Goal: Obtain resource: Download file/media

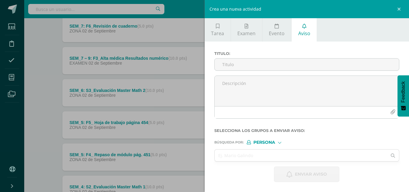
click at [11, 77] on div "Crea una nueva actividad Tarea Examen Evento Aviso Título: Valor: 100.0 Fecha: …" at bounding box center [204, 96] width 409 height 192
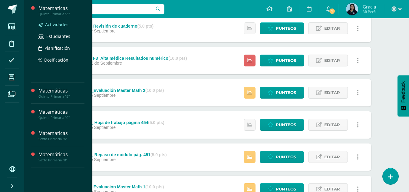
click at [54, 24] on span "Actividades" at bounding box center [56, 25] width 23 height 6
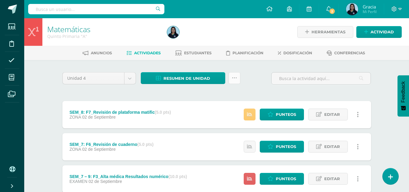
click at [235, 77] on icon at bounding box center [234, 77] width 5 height 5
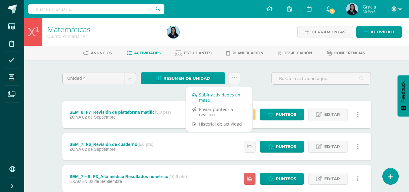
click at [217, 96] on link "Subir actividades en masa" at bounding box center [219, 97] width 67 height 15
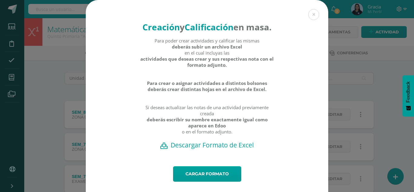
scroll to position [24, 0]
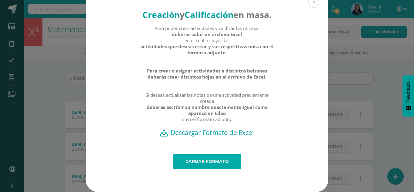
click at [201, 161] on link "Cargar formato" at bounding box center [207, 161] width 68 height 15
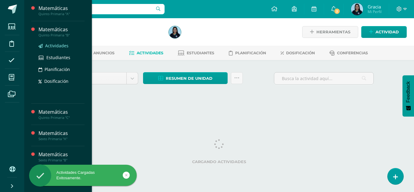
click at [51, 45] on span "Actividades" at bounding box center [56, 46] width 23 height 6
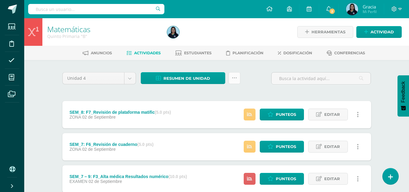
click at [239, 80] on link at bounding box center [235, 78] width 12 height 12
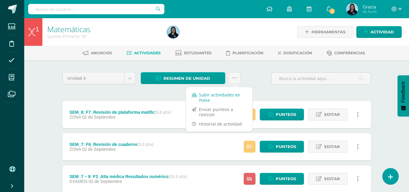
click at [221, 93] on link "Subir actividades en masa" at bounding box center [219, 97] width 67 height 15
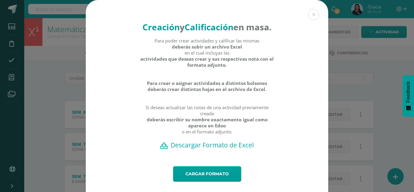
scroll to position [24, 0]
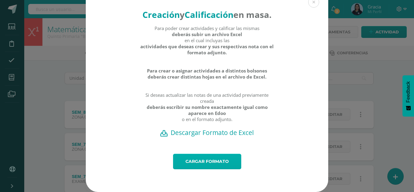
click at [185, 168] on link "Cargar formato" at bounding box center [207, 161] width 68 height 15
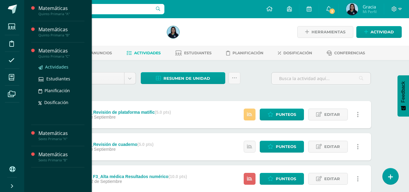
click at [51, 67] on span "Actividades" at bounding box center [56, 67] width 23 height 6
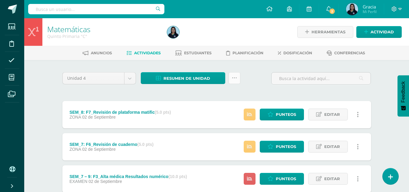
click at [234, 79] on icon at bounding box center [234, 77] width 5 height 5
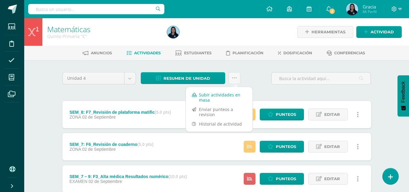
click at [208, 100] on link "Subir actividades en masa" at bounding box center [219, 97] width 67 height 15
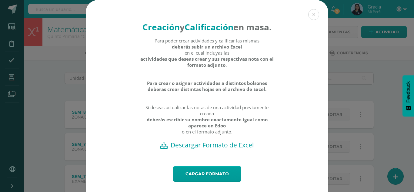
scroll to position [24, 0]
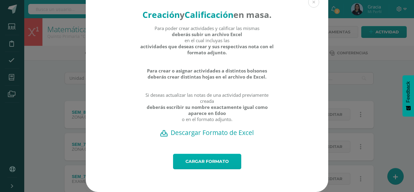
click at [196, 158] on link "Cargar formato" at bounding box center [207, 161] width 68 height 15
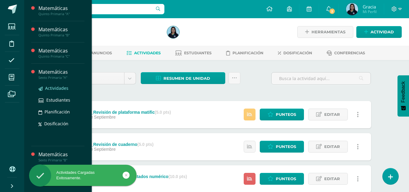
click at [47, 84] on link "Actividades" at bounding box center [61, 87] width 46 height 7
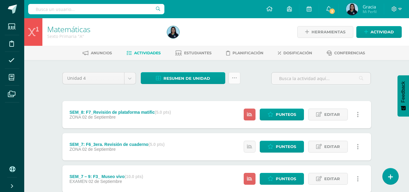
click at [234, 80] on icon at bounding box center [234, 77] width 5 height 5
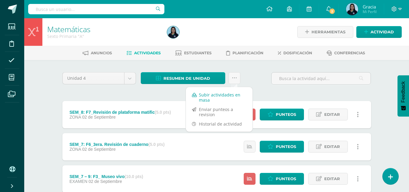
click at [196, 97] on link "Subir actividades en masa" at bounding box center [219, 97] width 67 height 15
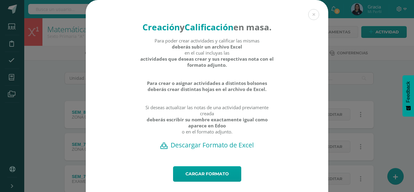
scroll to position [24, 0]
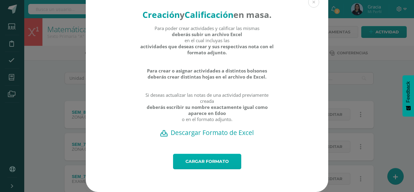
click at [189, 154] on link "Cargar formato" at bounding box center [207, 161] width 68 height 15
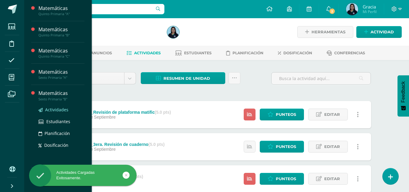
click at [49, 110] on span "Actividades" at bounding box center [56, 110] width 23 height 6
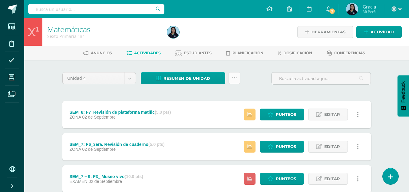
click at [235, 77] on icon at bounding box center [234, 77] width 5 height 5
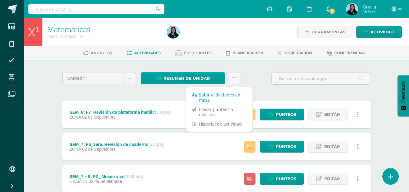
click at [206, 94] on link "Subir actividades en masa" at bounding box center [219, 97] width 67 height 15
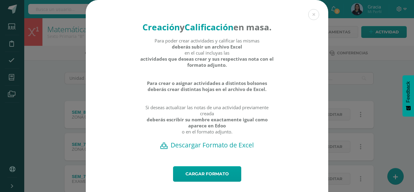
scroll to position [24, 0]
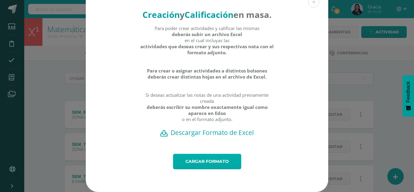
click at [195, 159] on link "Cargar formato" at bounding box center [207, 161] width 68 height 15
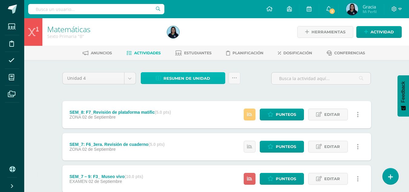
click at [194, 78] on span "Resumen de unidad" at bounding box center [187, 78] width 47 height 11
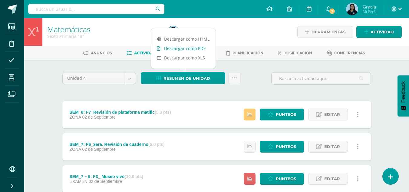
click at [184, 47] on link "Descargar como PDF" at bounding box center [183, 48] width 65 height 9
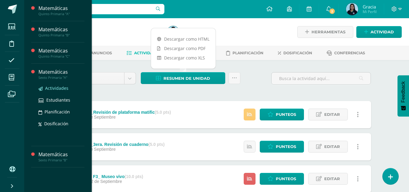
click at [50, 88] on span "Actividades" at bounding box center [56, 88] width 23 height 6
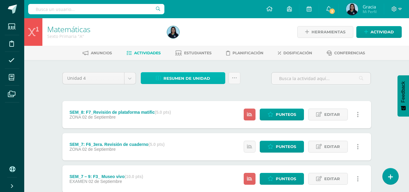
click at [177, 76] on span "Resumen de unidad" at bounding box center [187, 78] width 47 height 11
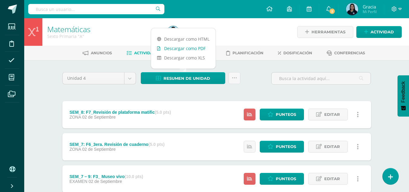
click at [173, 48] on link "Descargar como PDF" at bounding box center [183, 48] width 65 height 9
